Goal: Check status: Check status

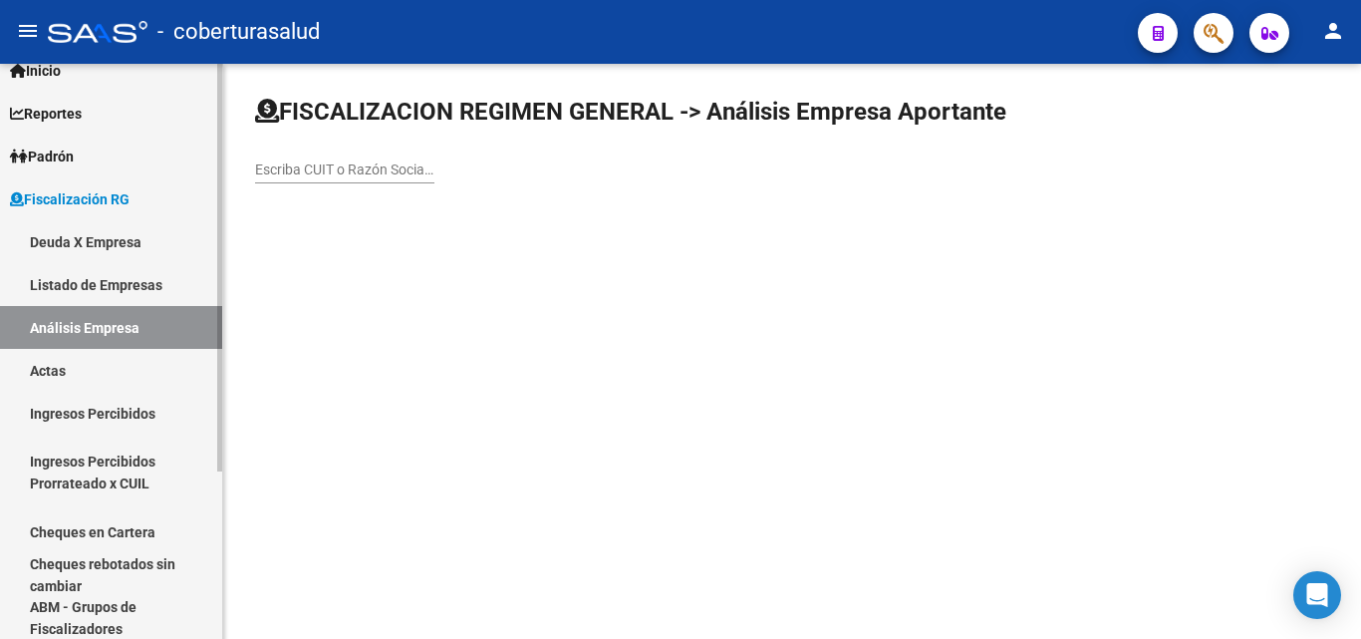
scroll to position [38, 0]
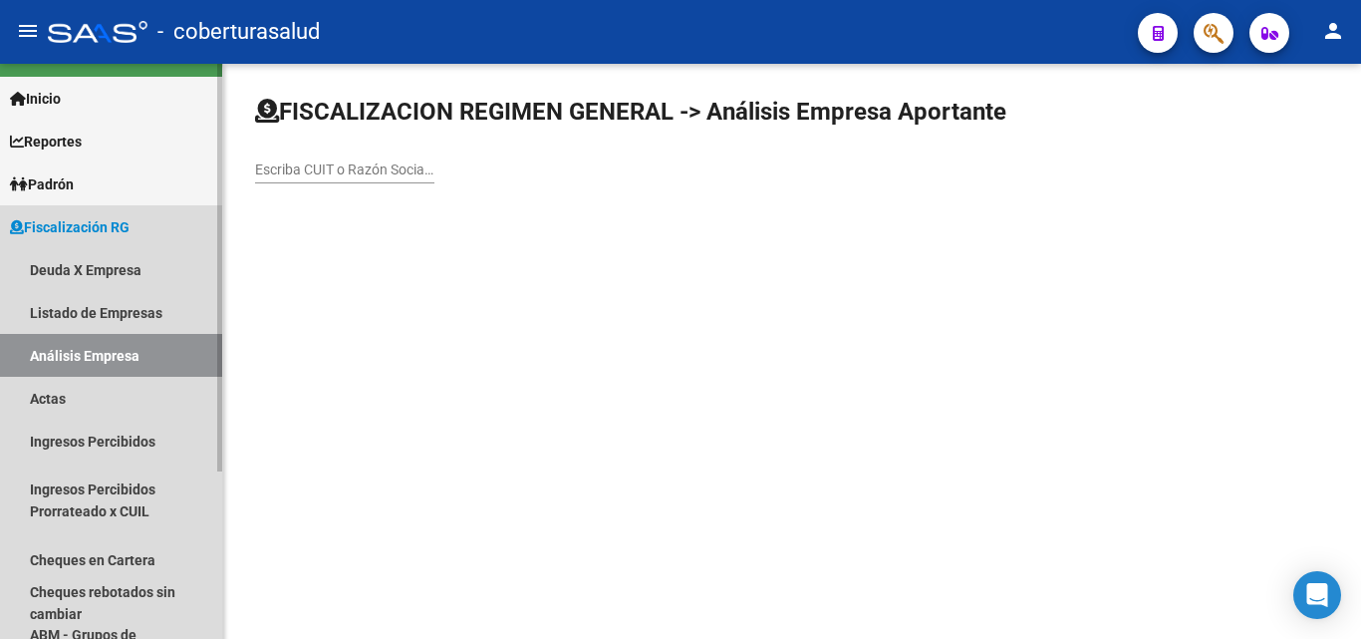
click at [73, 223] on span "Fiscalización RG" at bounding box center [70, 227] width 120 height 22
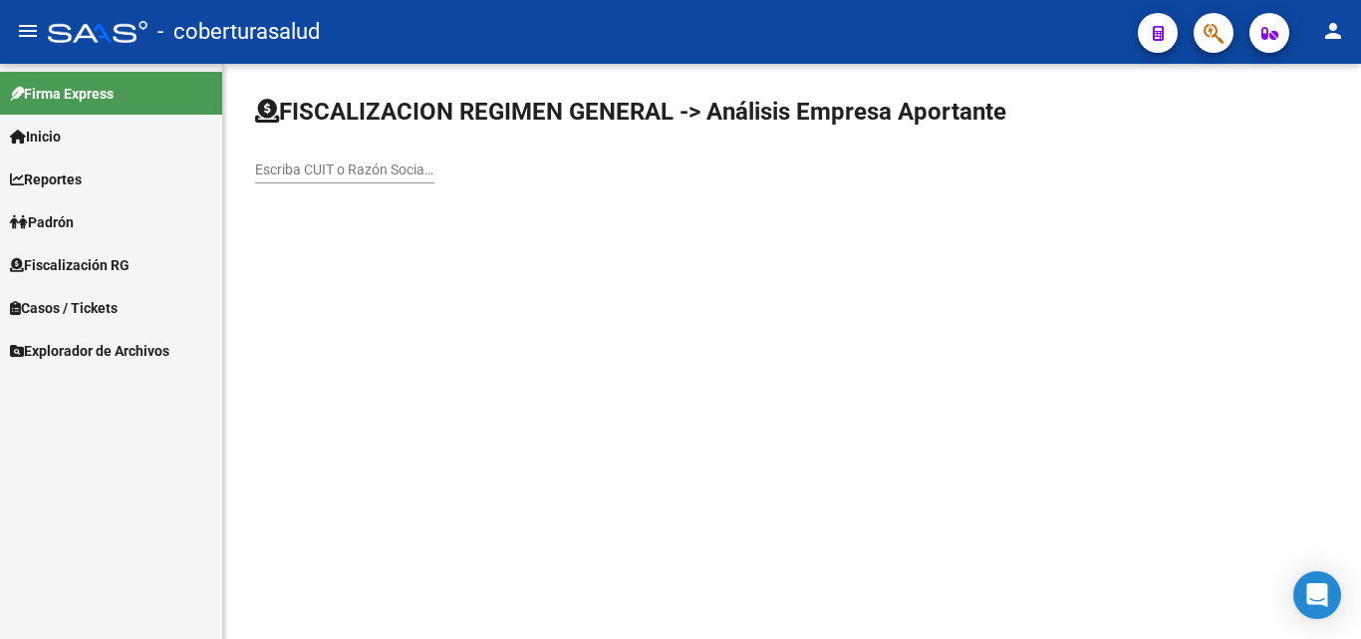
scroll to position [0, 0]
click at [71, 214] on span "Padrón" at bounding box center [42, 222] width 64 height 22
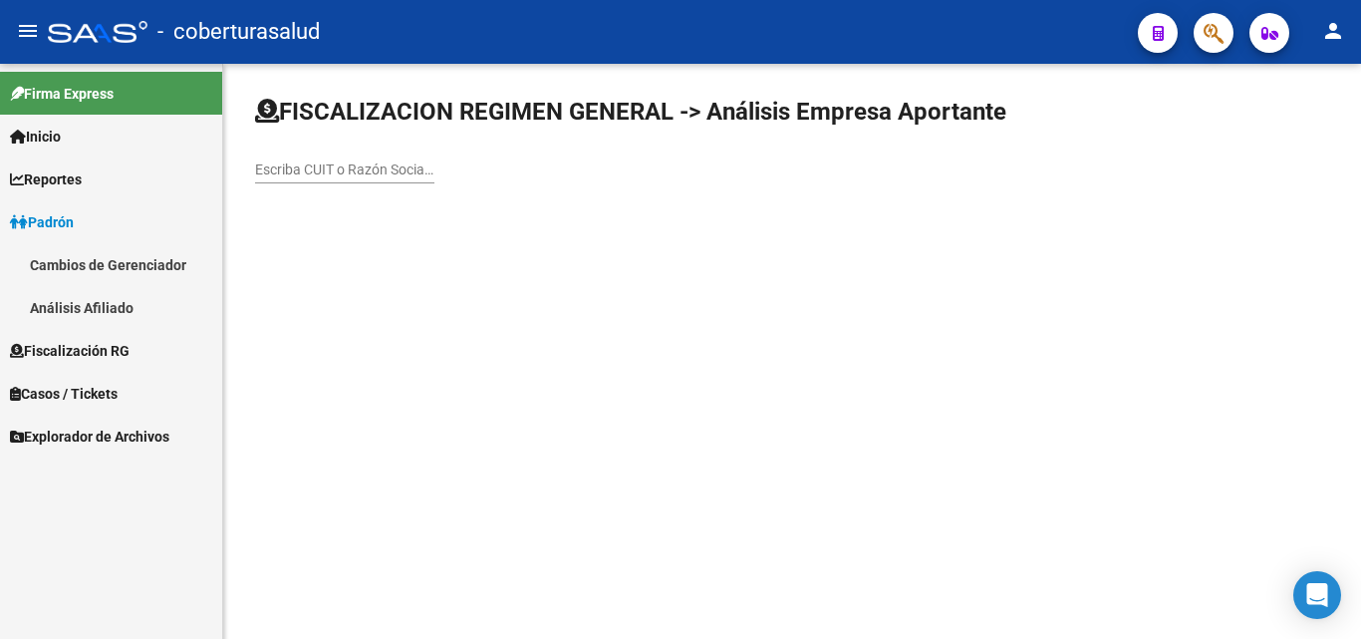
click at [71, 308] on link "Análisis Afiliado" at bounding box center [111, 307] width 222 height 43
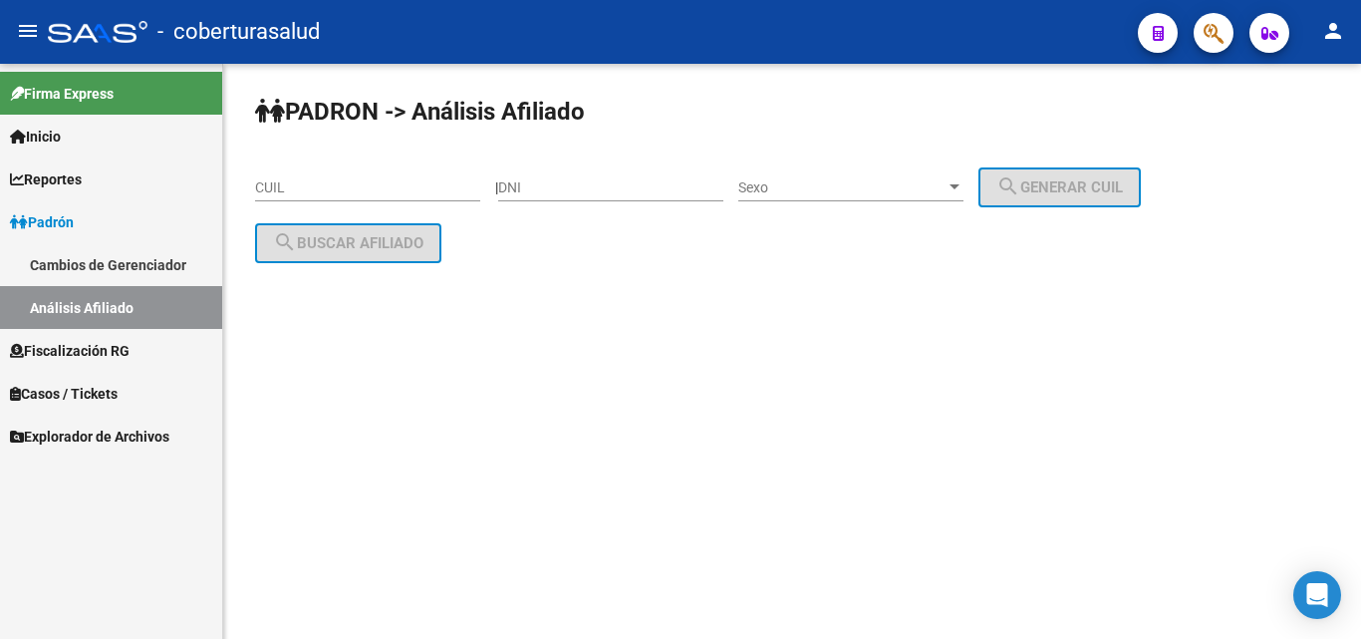
click at [332, 193] on input "CUIL" at bounding box center [367, 187] width 225 height 17
paste input "23-13676756-9"
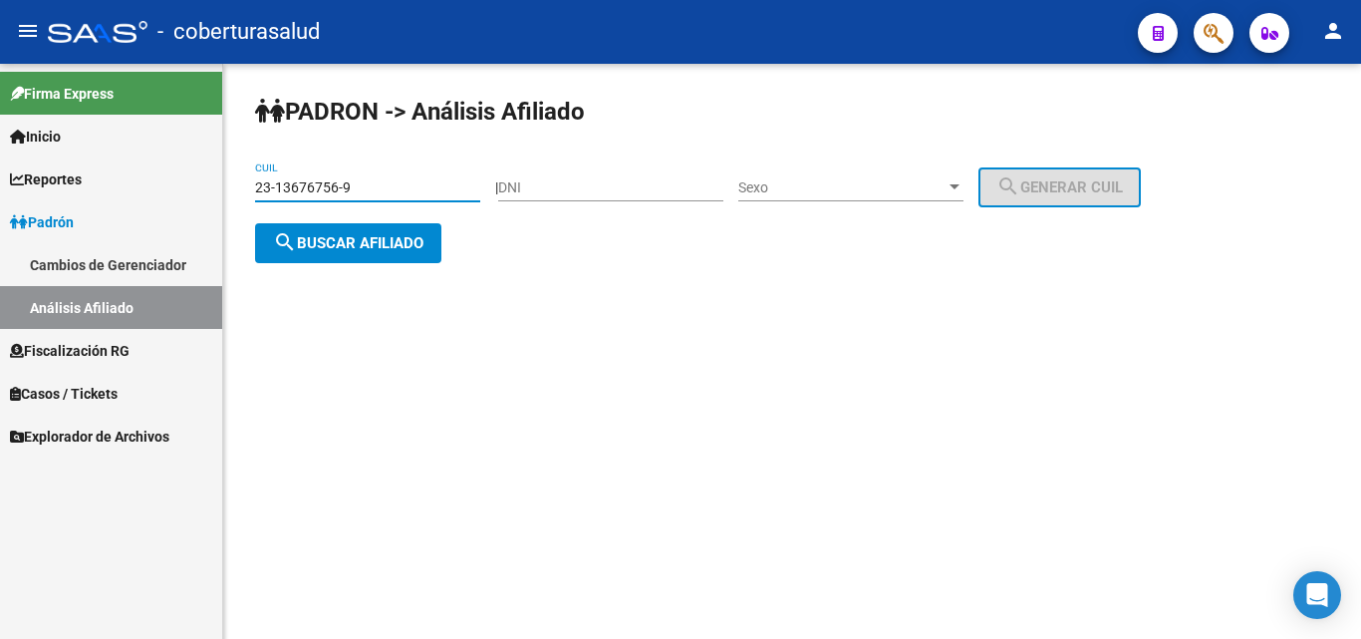
type input "23-13676756-9"
click at [363, 251] on button "search Buscar afiliado" at bounding box center [348, 243] width 186 height 40
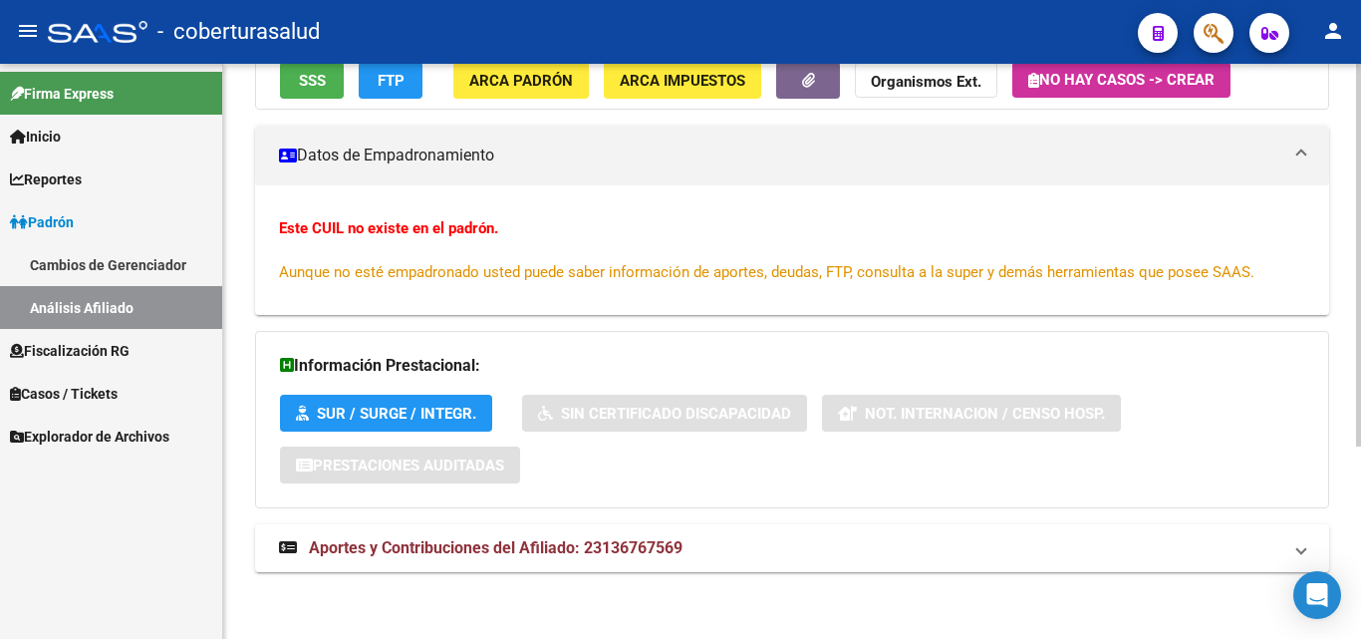
scroll to position [289, 0]
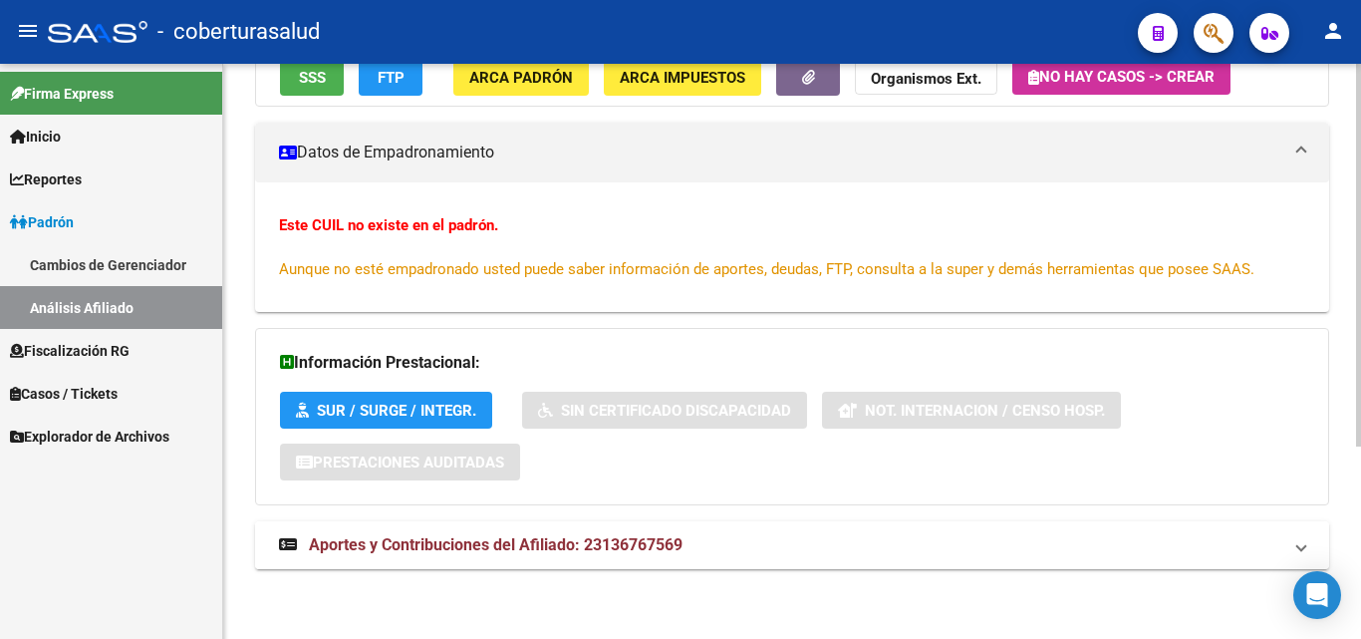
drag, startPoint x: 404, startPoint y: 545, endPoint x: 403, endPoint y: 532, distance: 13.0
click at [404, 544] on span "Aportes y Contribuciones del Afiliado: 23136767569" at bounding box center [496, 544] width 374 height 19
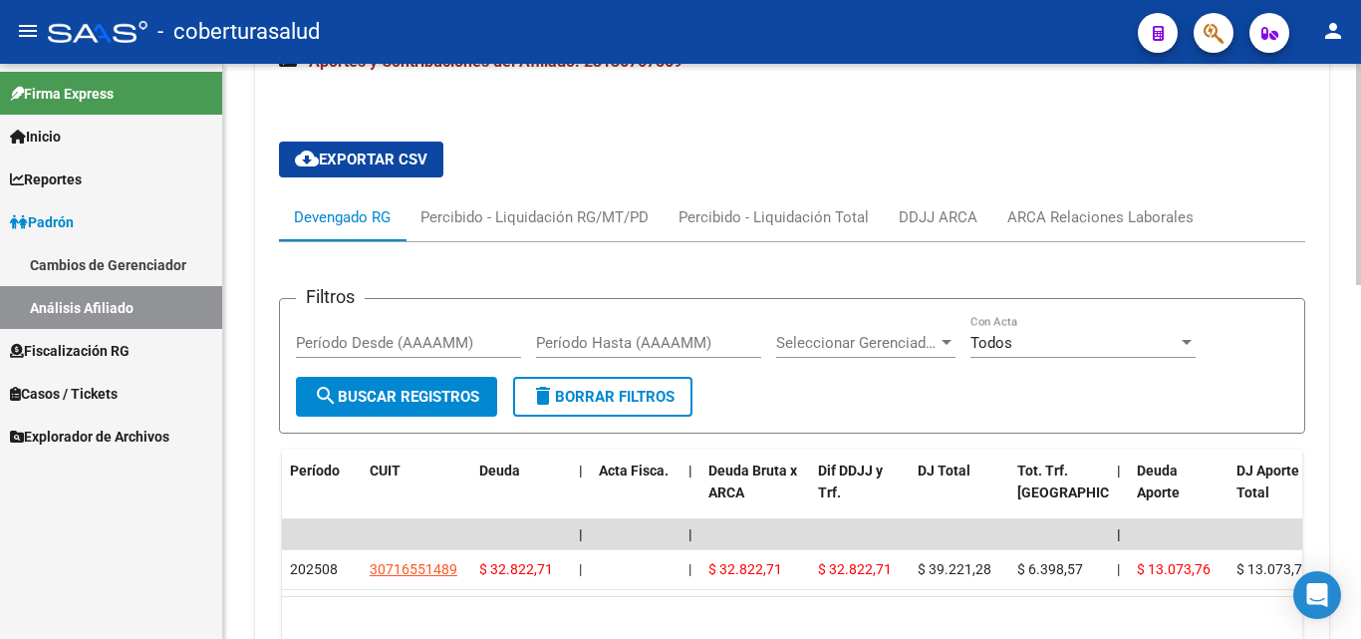
scroll to position [787, 0]
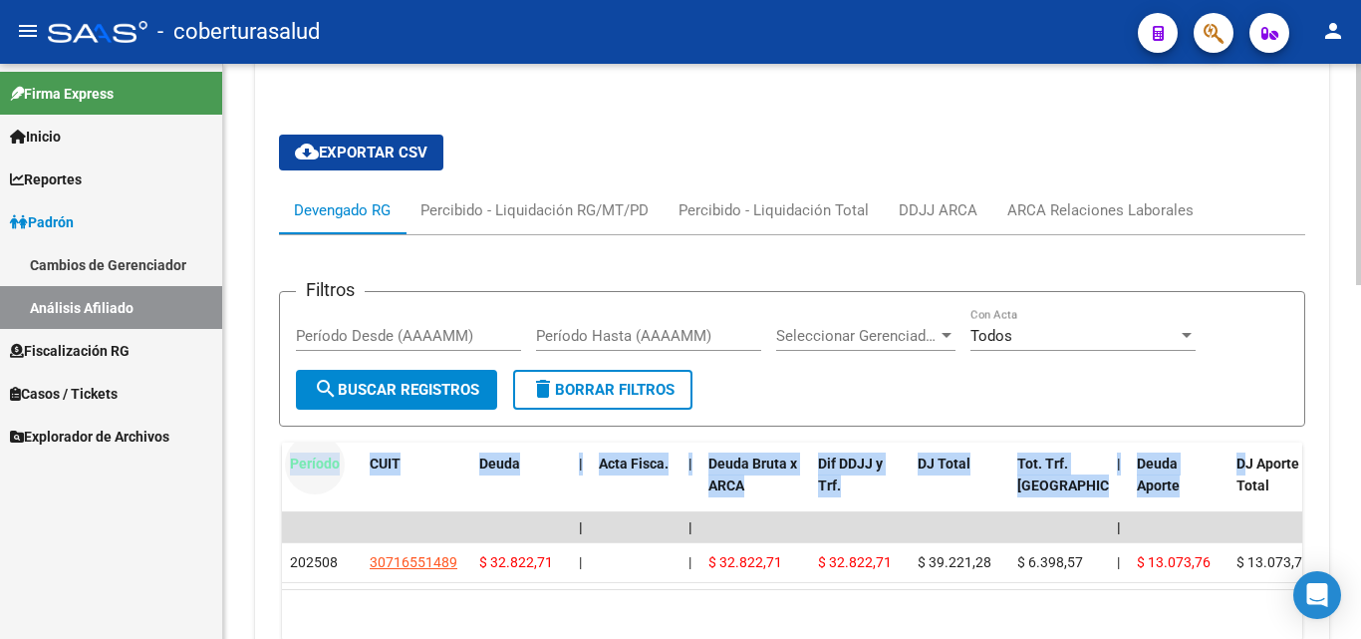
drag, startPoint x: 285, startPoint y: 464, endPoint x: 1248, endPoint y: 462, distance: 963.5
